Goal: Navigation & Orientation: Find specific page/section

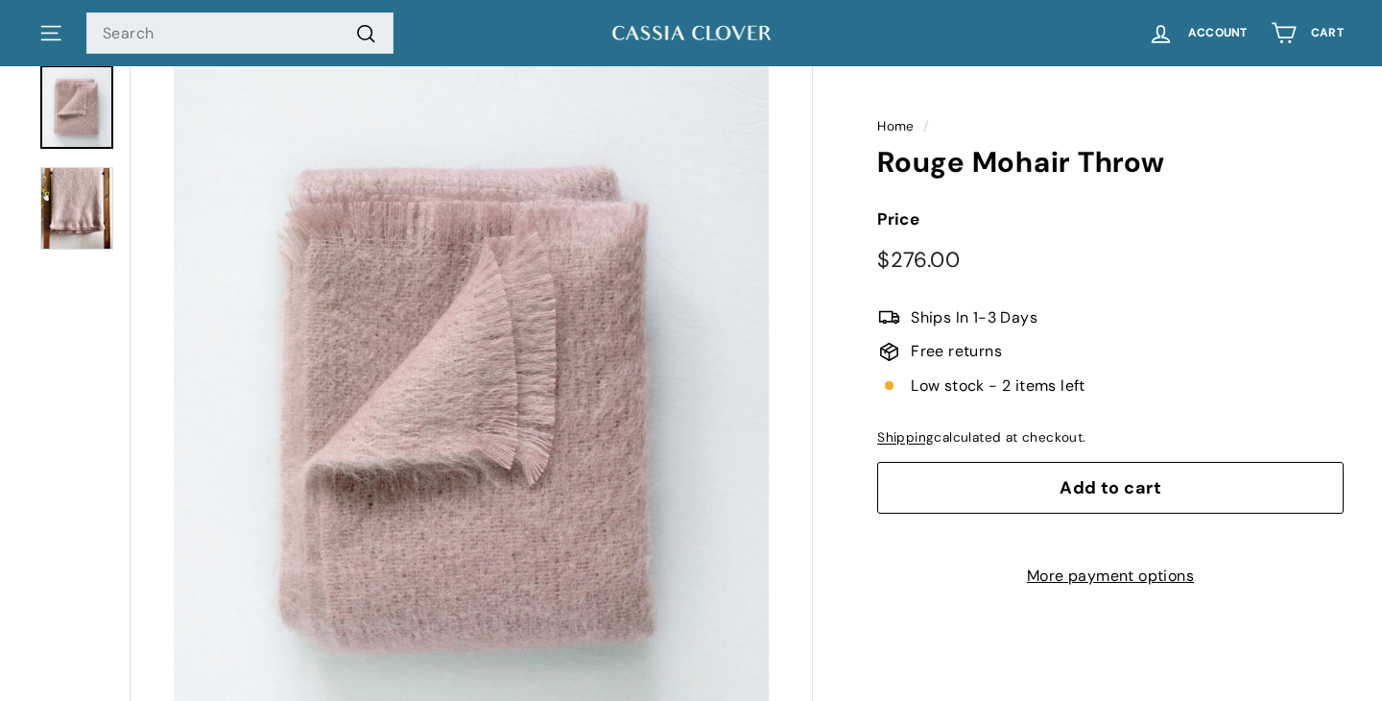
scroll to position [154, 0]
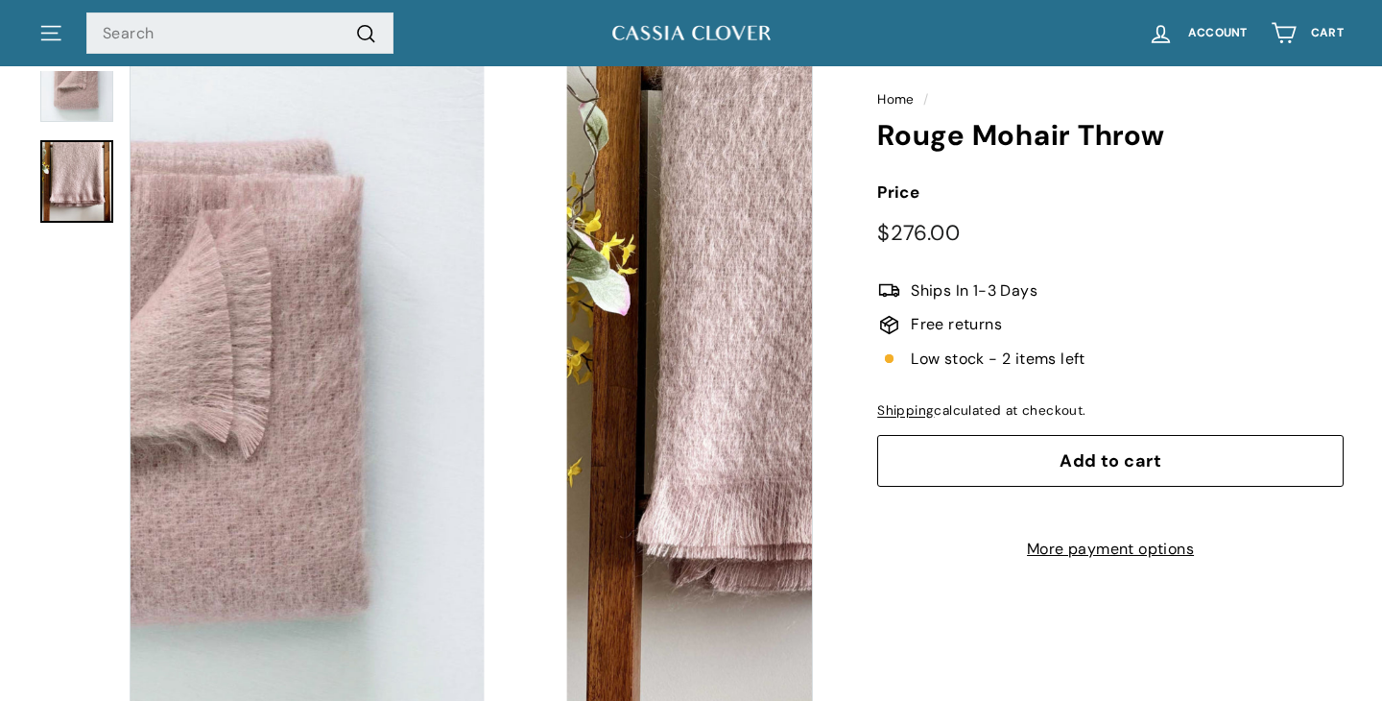
click at [87, 184] on img at bounding box center [76, 181] width 73 height 83
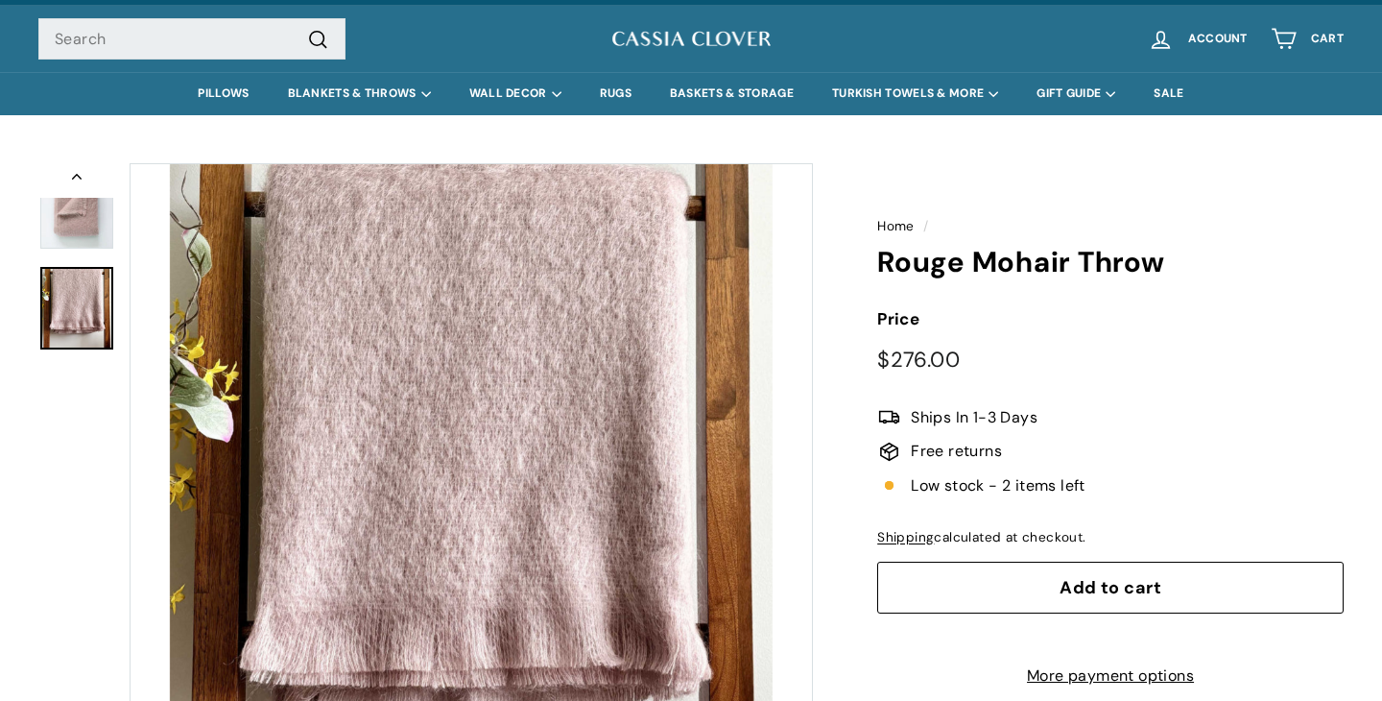
scroll to position [0, 0]
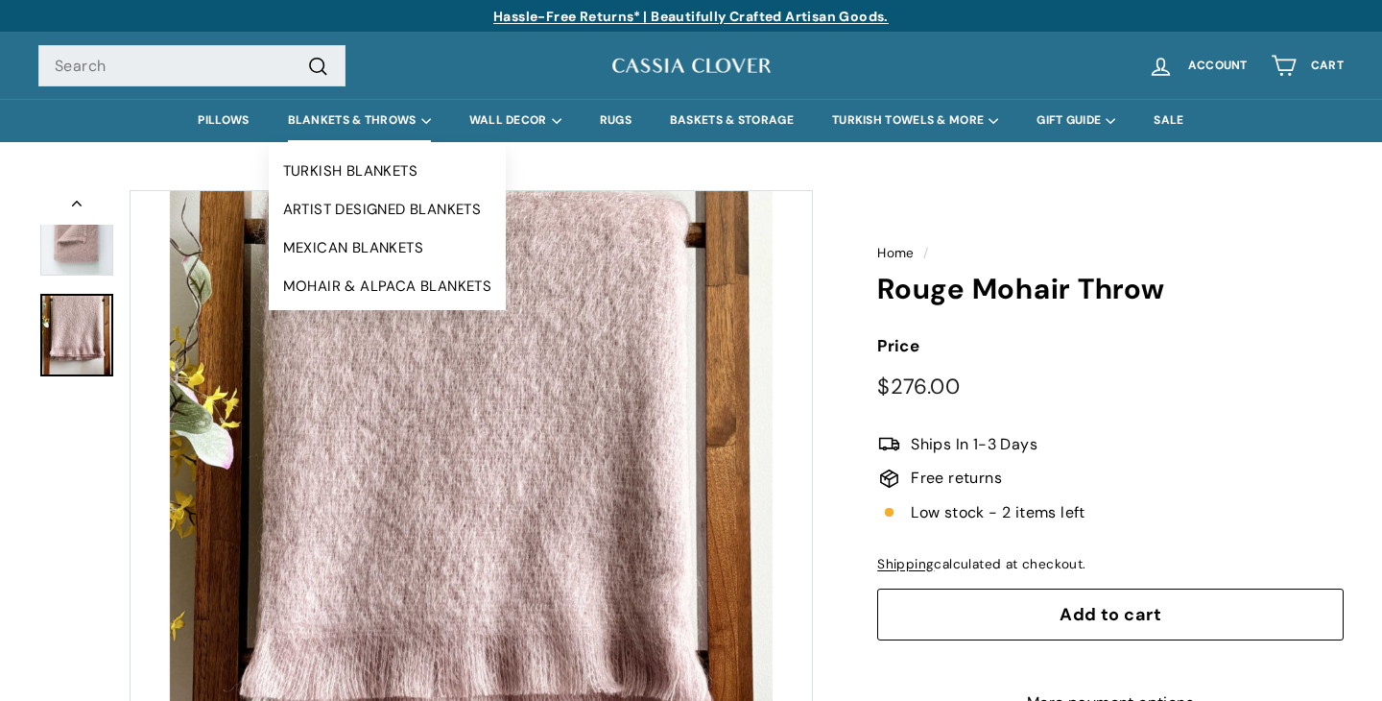
click at [369, 117] on summary "BLANKETS & THROWS" at bounding box center [359, 120] width 181 height 43
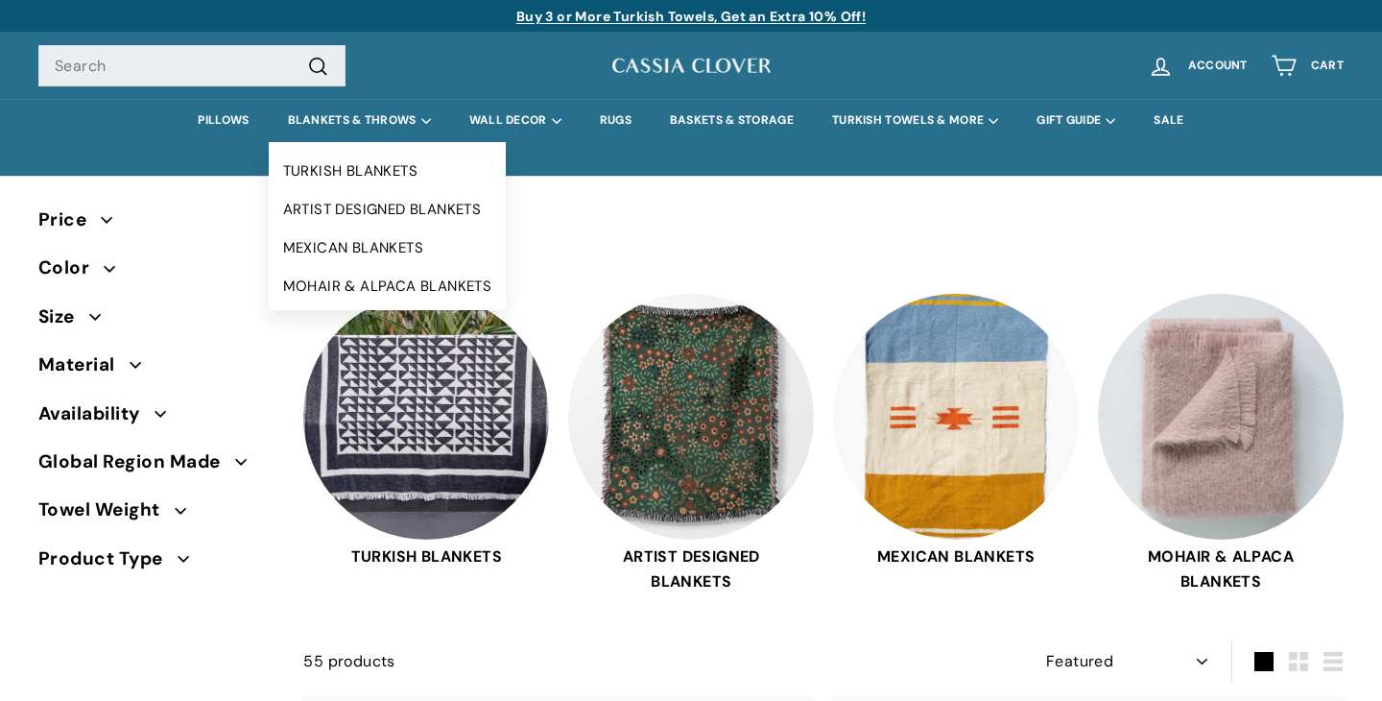
select select "manual"
click at [383, 296] on link "MOHAIR & ALPACA BLANKETS" at bounding box center [388, 286] width 238 height 38
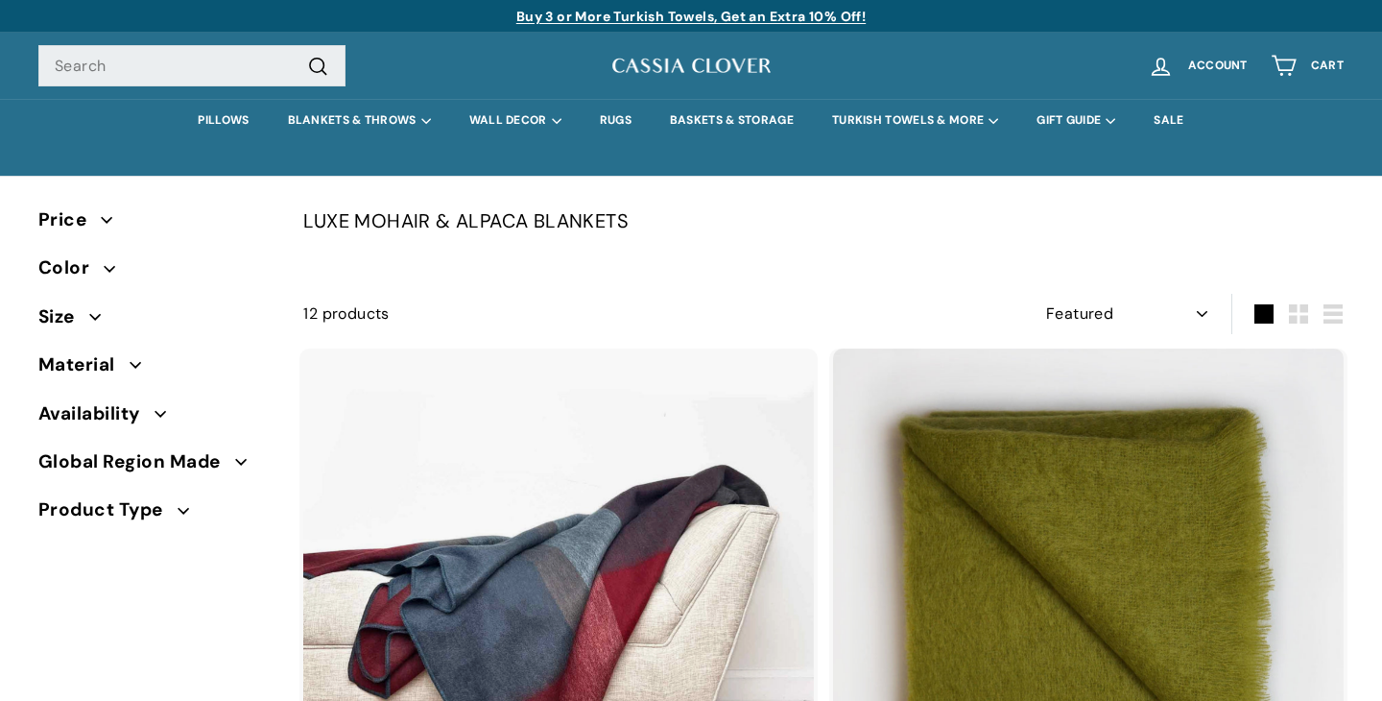
select select "manual"
